Goal: Find specific page/section: Find specific page/section

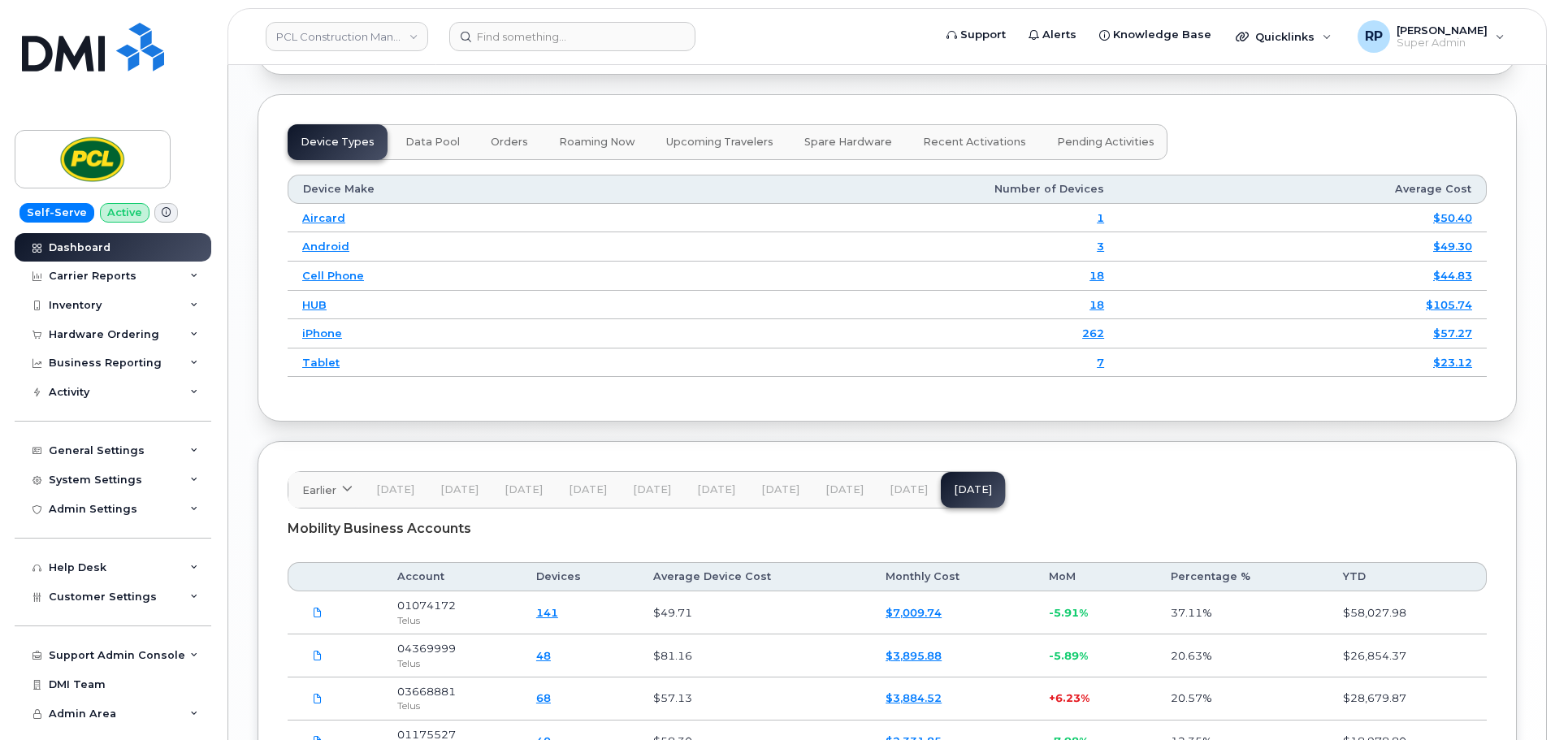
scroll to position [2255, 0]
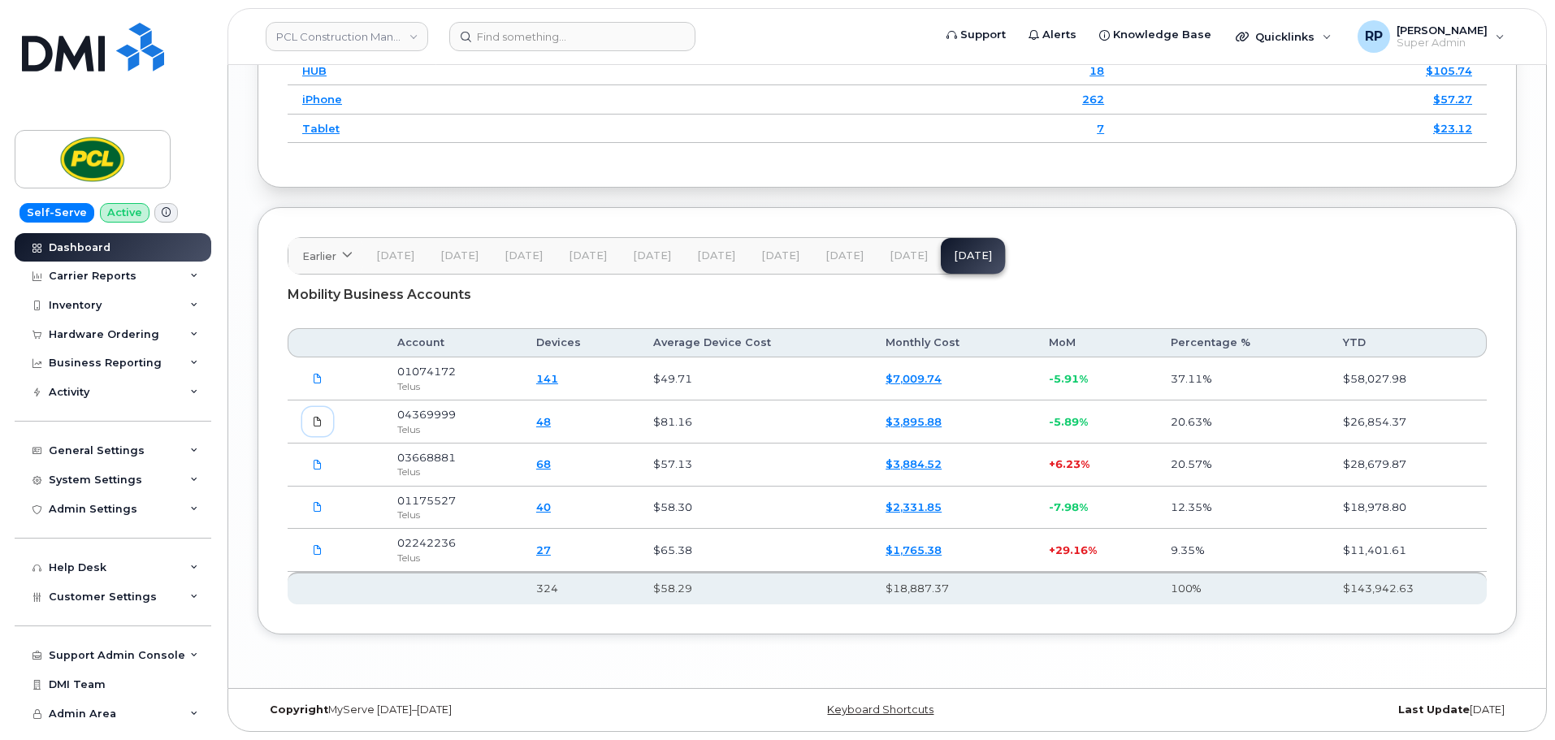
click at [312, 417] on span at bounding box center [317, 421] width 15 height 15
click at [312, 388] on link at bounding box center [317, 379] width 31 height 28
drag, startPoint x: 313, startPoint y: 462, endPoint x: 318, endPoint y: 487, distance: 24.9
click at [313, 462] on icon at bounding box center [318, 465] width 10 height 10
drag, startPoint x: 319, startPoint y: 510, endPoint x: 319, endPoint y: 531, distance: 21.1
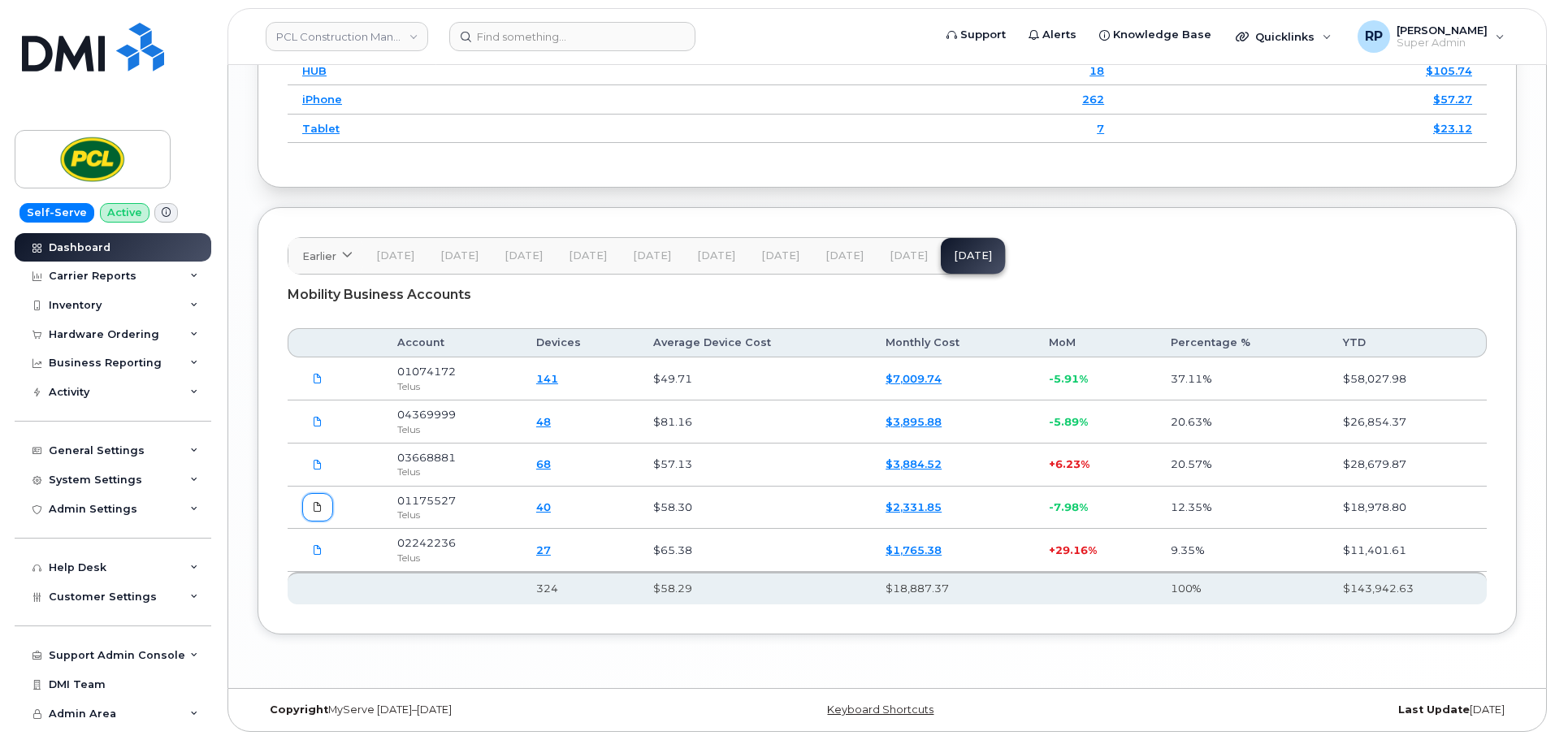
click at [319, 510] on icon at bounding box center [318, 507] width 10 height 10
click at [317, 553] on icon at bounding box center [318, 550] width 10 height 10
click at [550, 380] on link "141" at bounding box center [547, 378] width 22 height 13
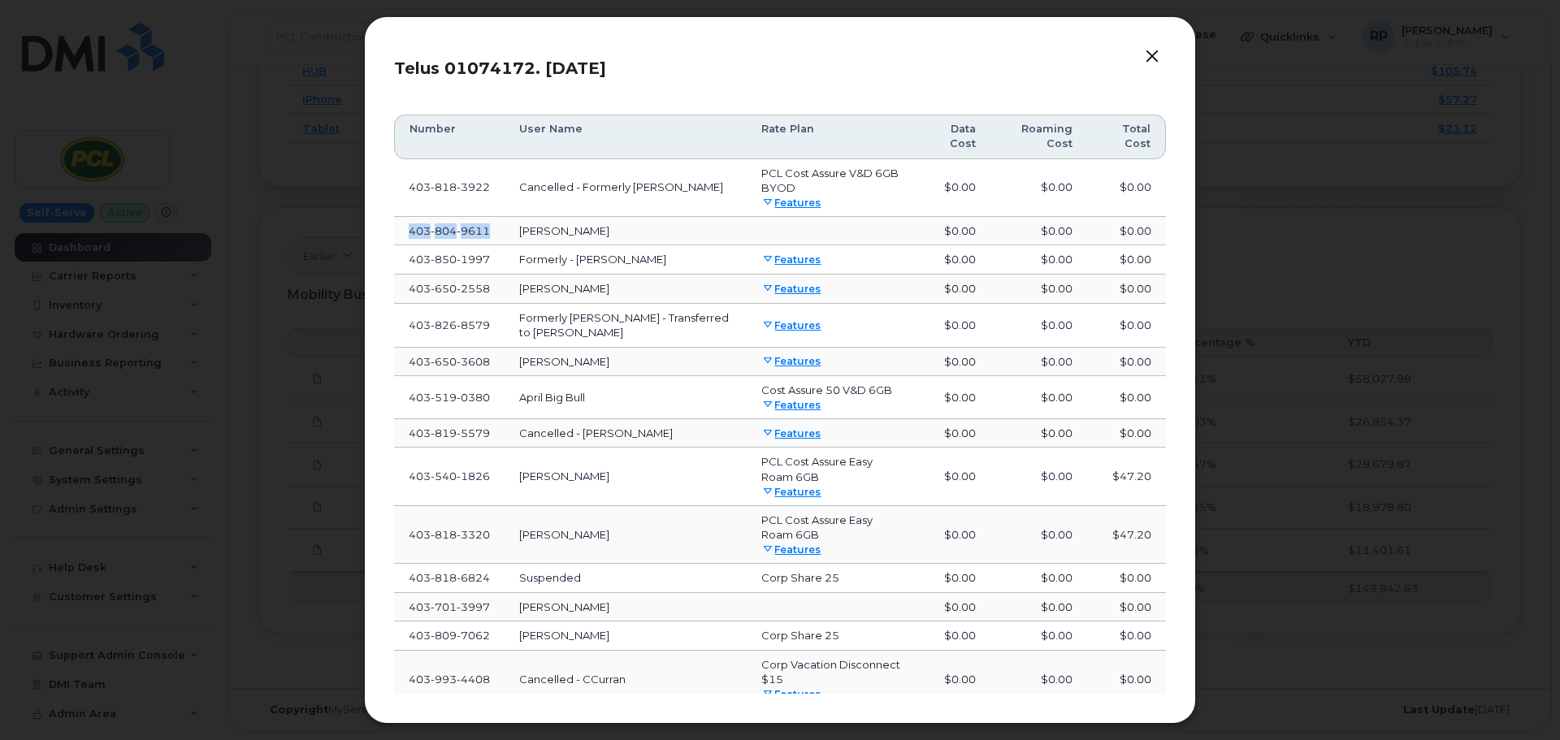
drag, startPoint x: 495, startPoint y: 231, endPoint x: 410, endPoint y: 231, distance: 84.5
click at [410, 231] on td "[PHONE_NUMBER]" at bounding box center [449, 231] width 111 height 29
copy span "[PHONE_NUMBER]"
click at [1146, 54] on button "button" at bounding box center [1152, 57] width 24 height 23
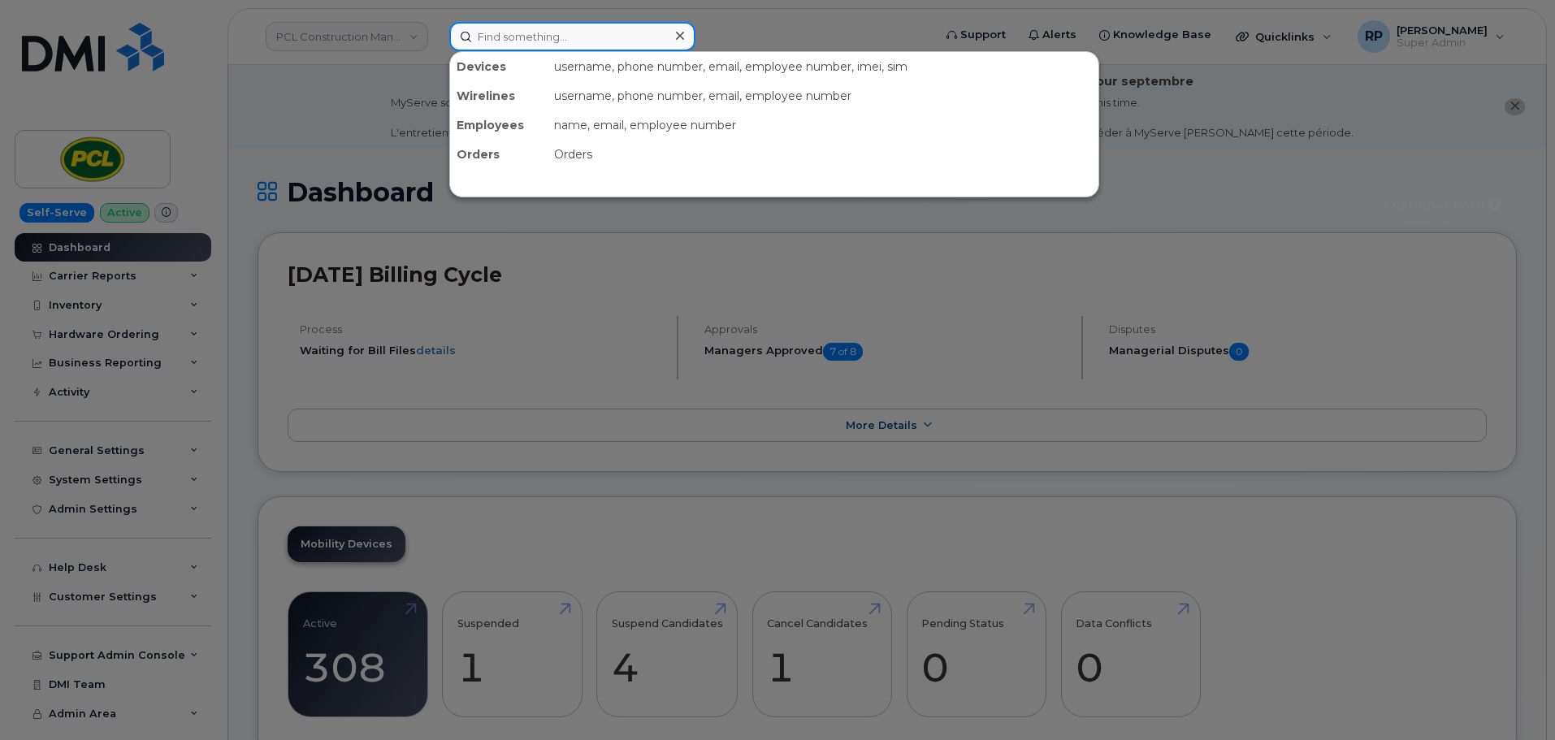
click at [509, 36] on input at bounding box center [572, 36] width 246 height 29
paste input "4038049611"
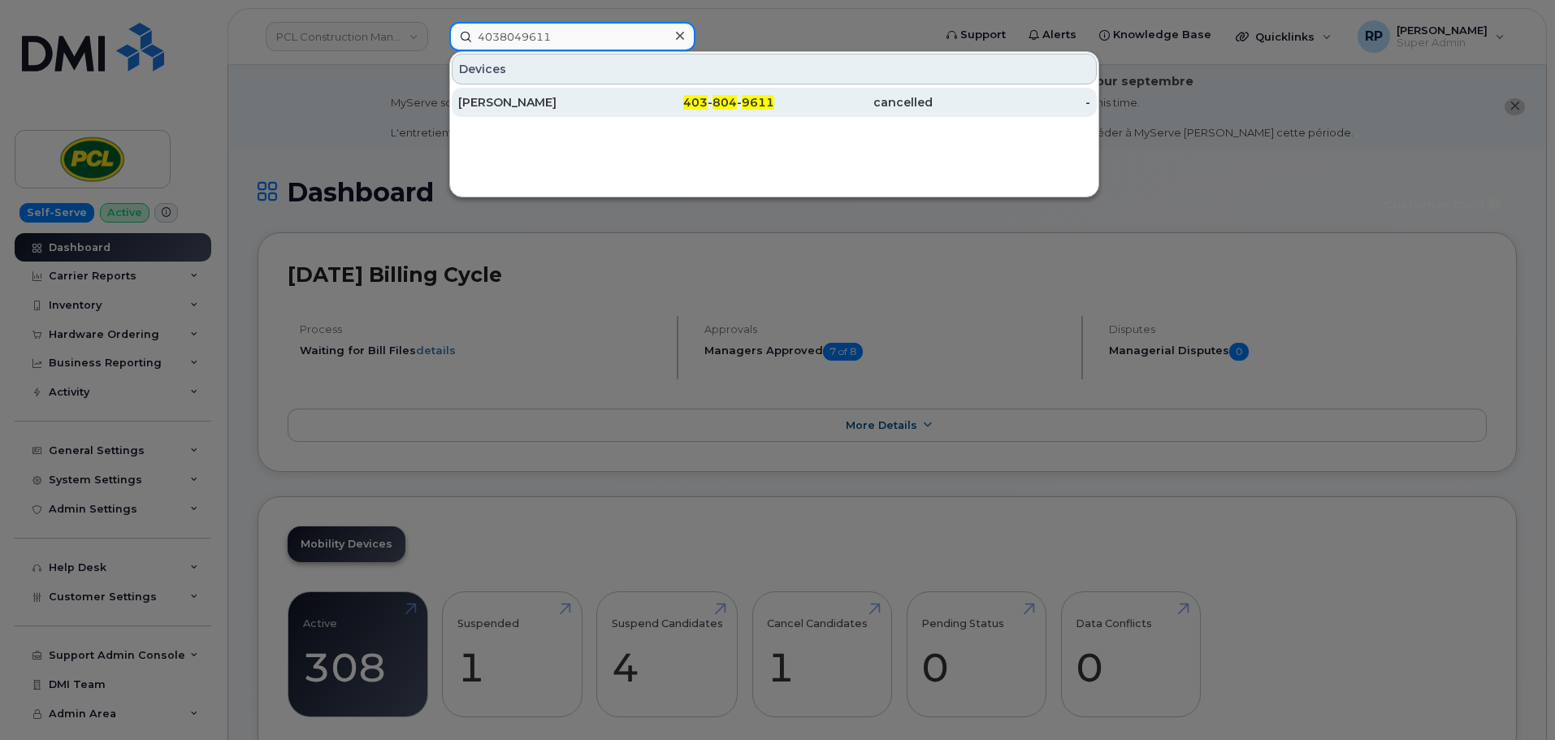
type input "4038049611"
click at [554, 111] on div "[PERSON_NAME]" at bounding box center [537, 102] width 158 height 29
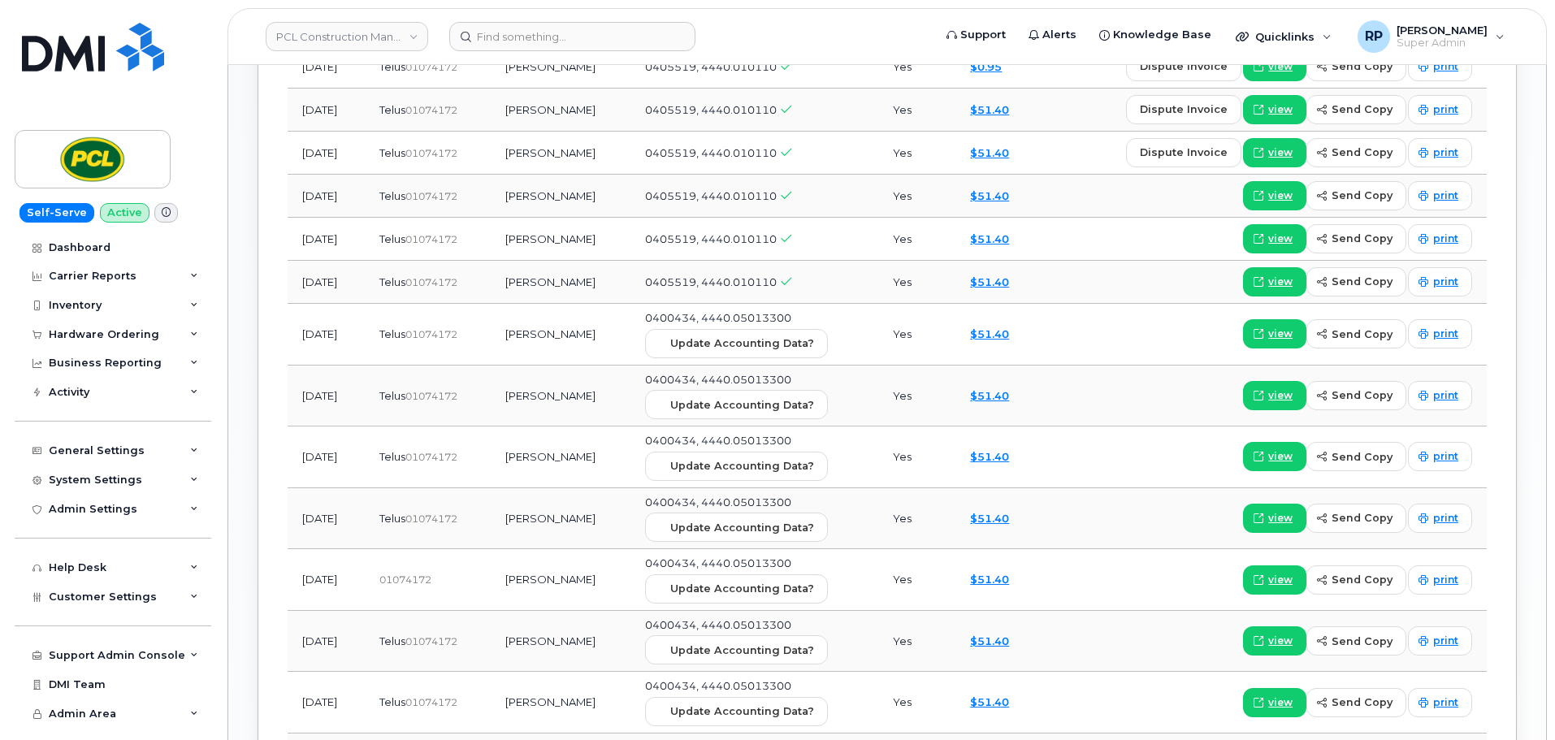
scroll to position [1347, 0]
